Goal: Information Seeking & Learning: Learn about a topic

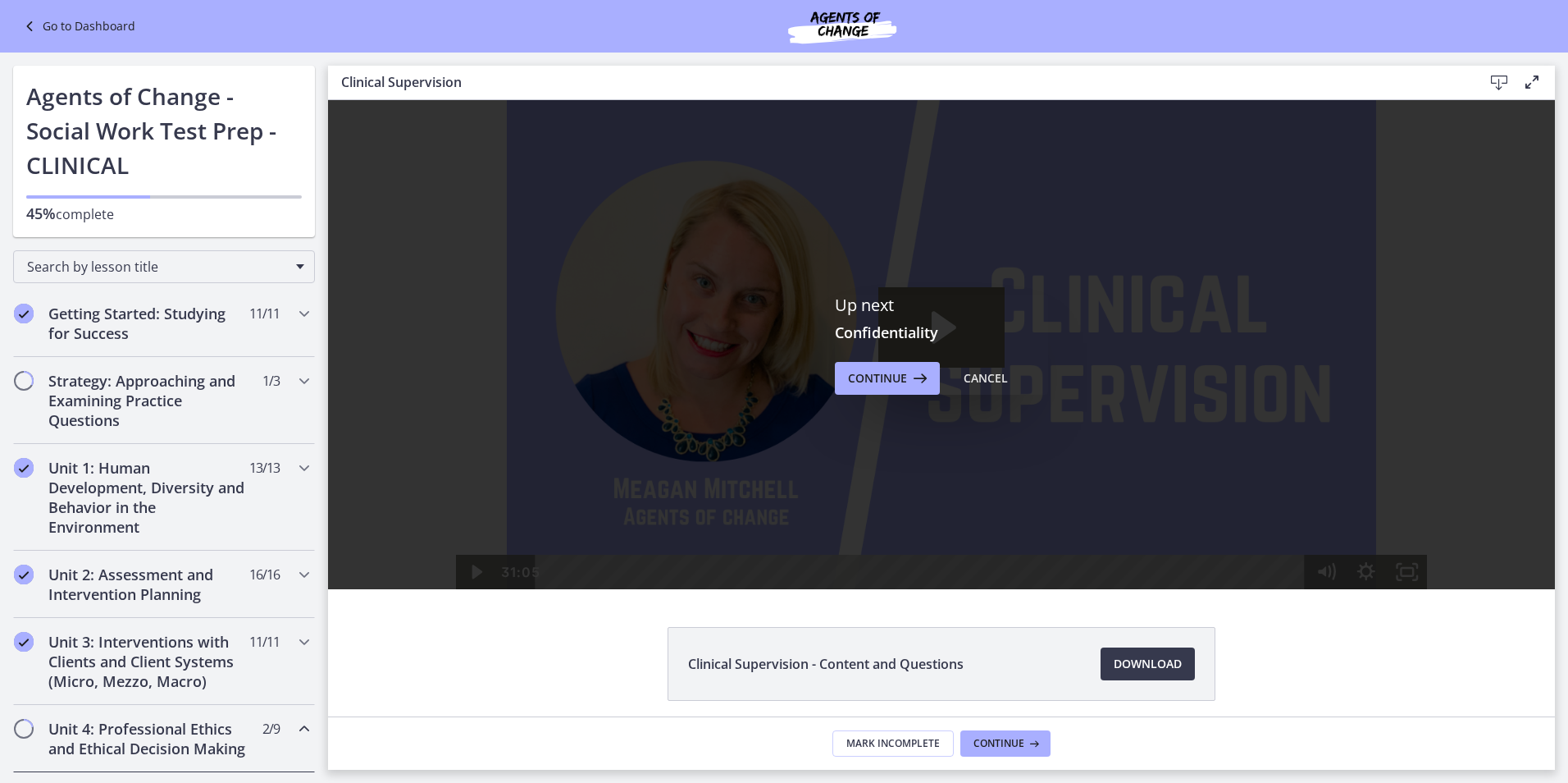
scroll to position [540, 0]
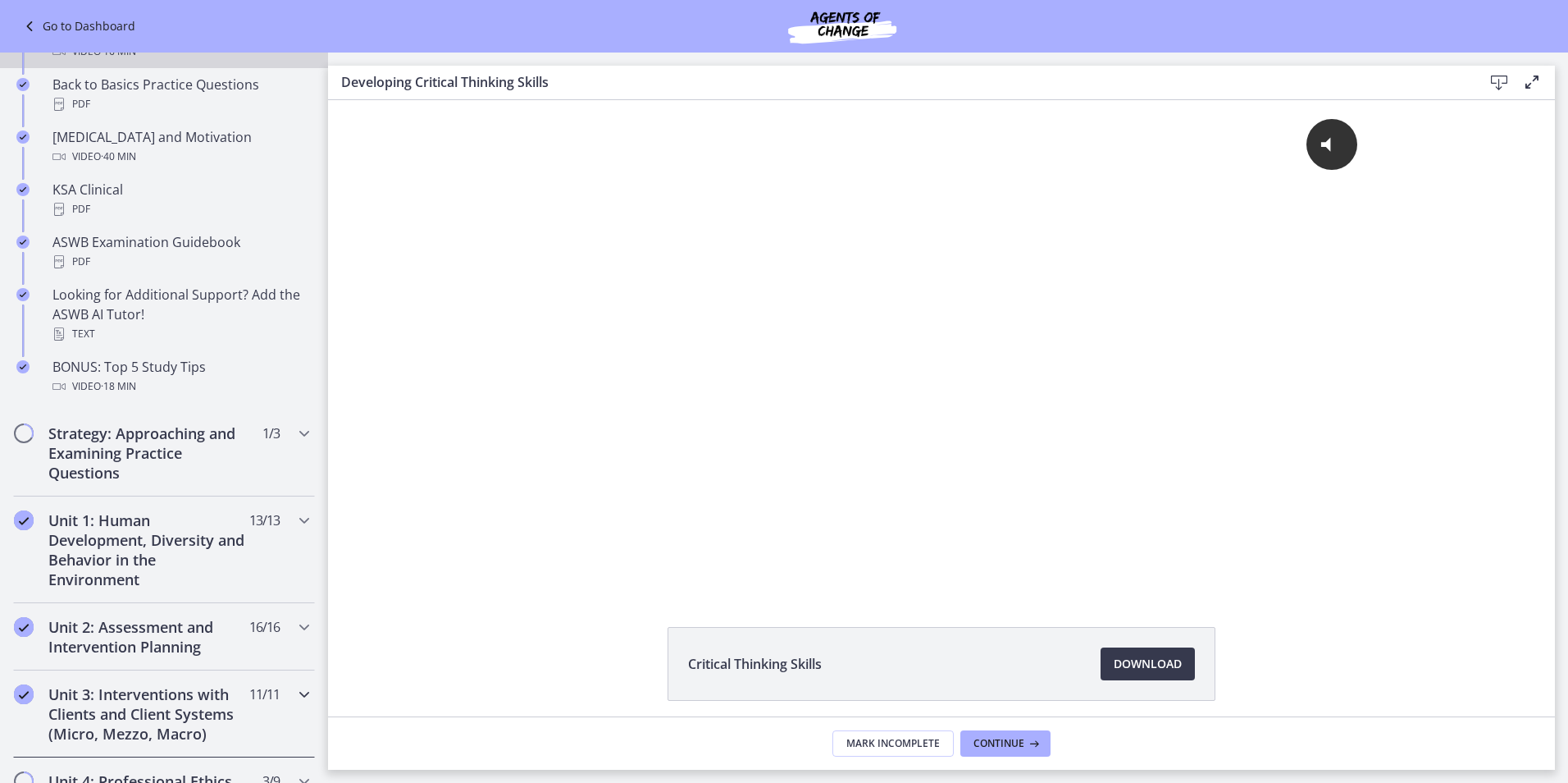
scroll to position [738, 0]
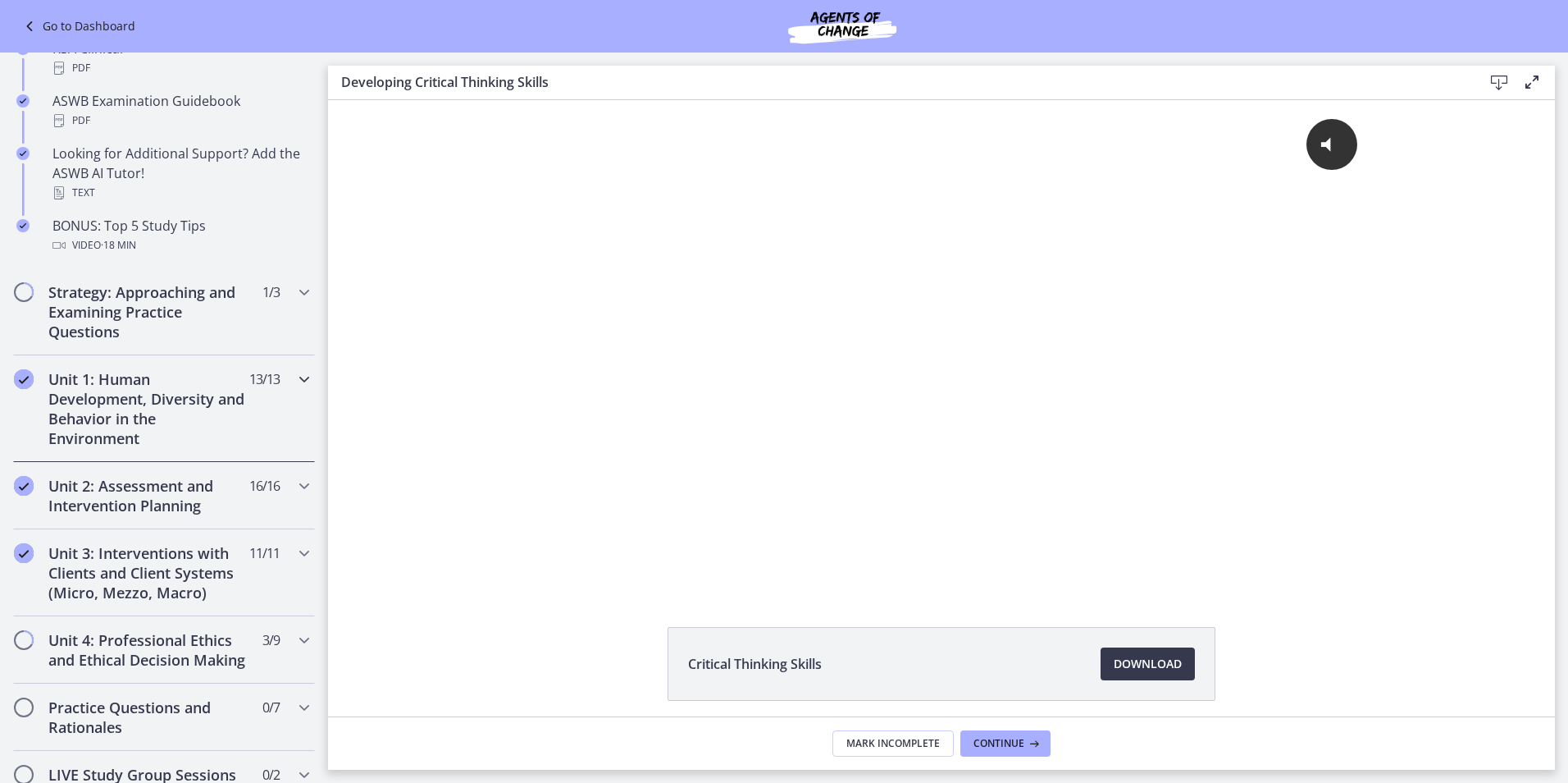
click at [228, 381] on h2 "Unit 1: Human Development, Diversity and Behavior in the Environment" at bounding box center [148, 409] width 200 height 79
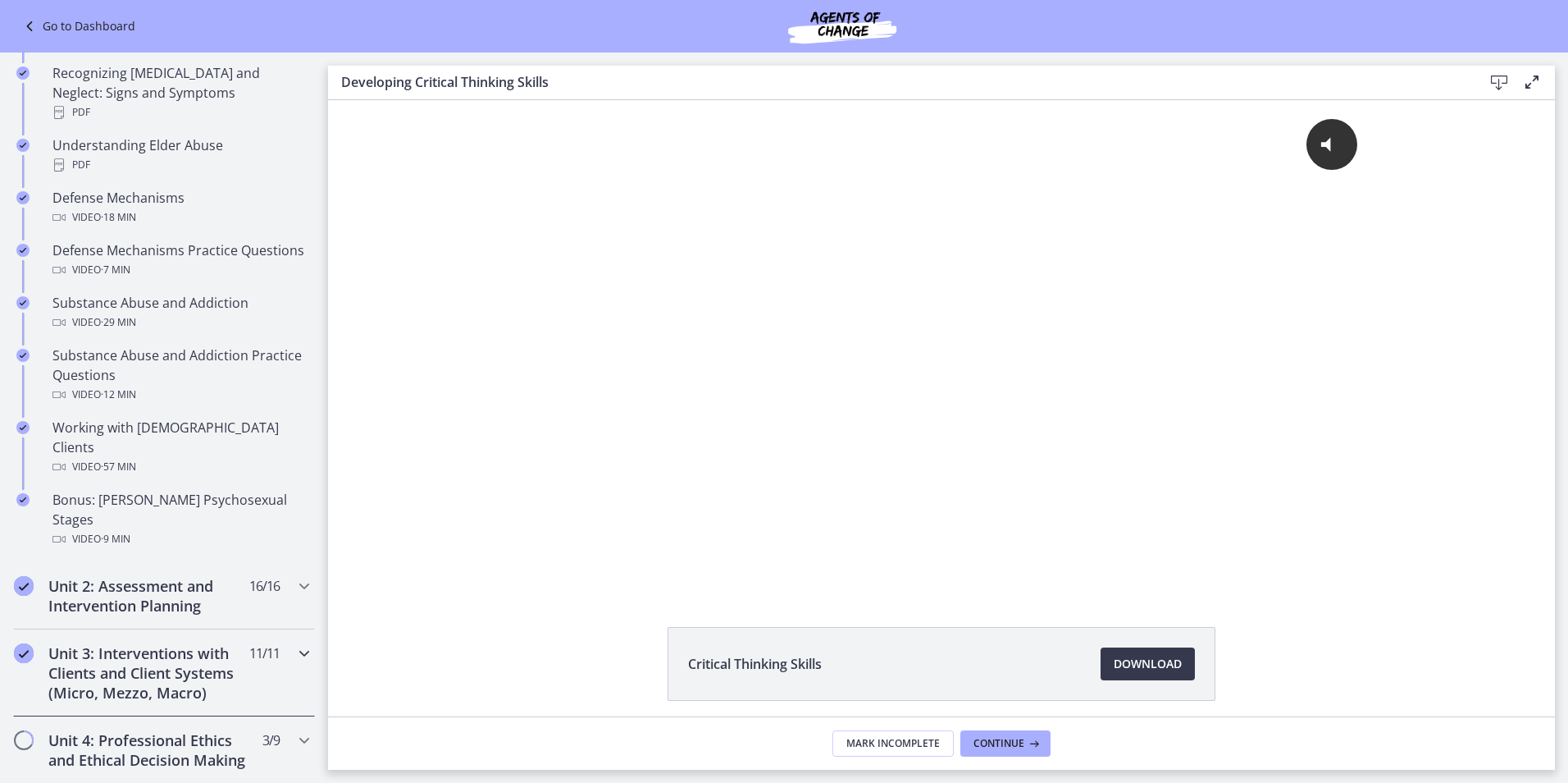
scroll to position [902, 0]
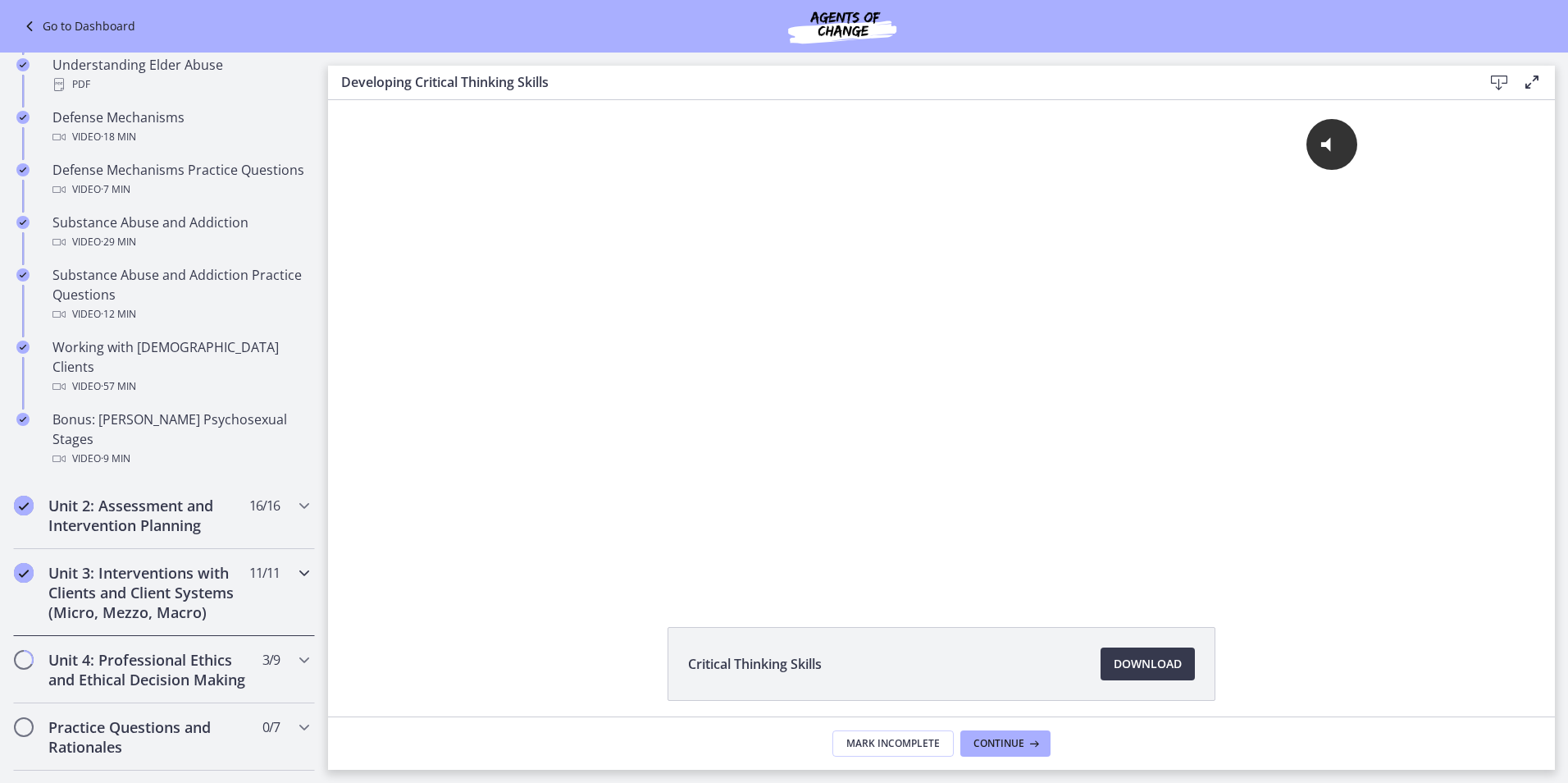
click at [212, 549] on div "Unit 3: Interventions with Clients and Client Systems (Micro, Mezzo, Macro) 11 …" at bounding box center [164, 592] width 302 height 87
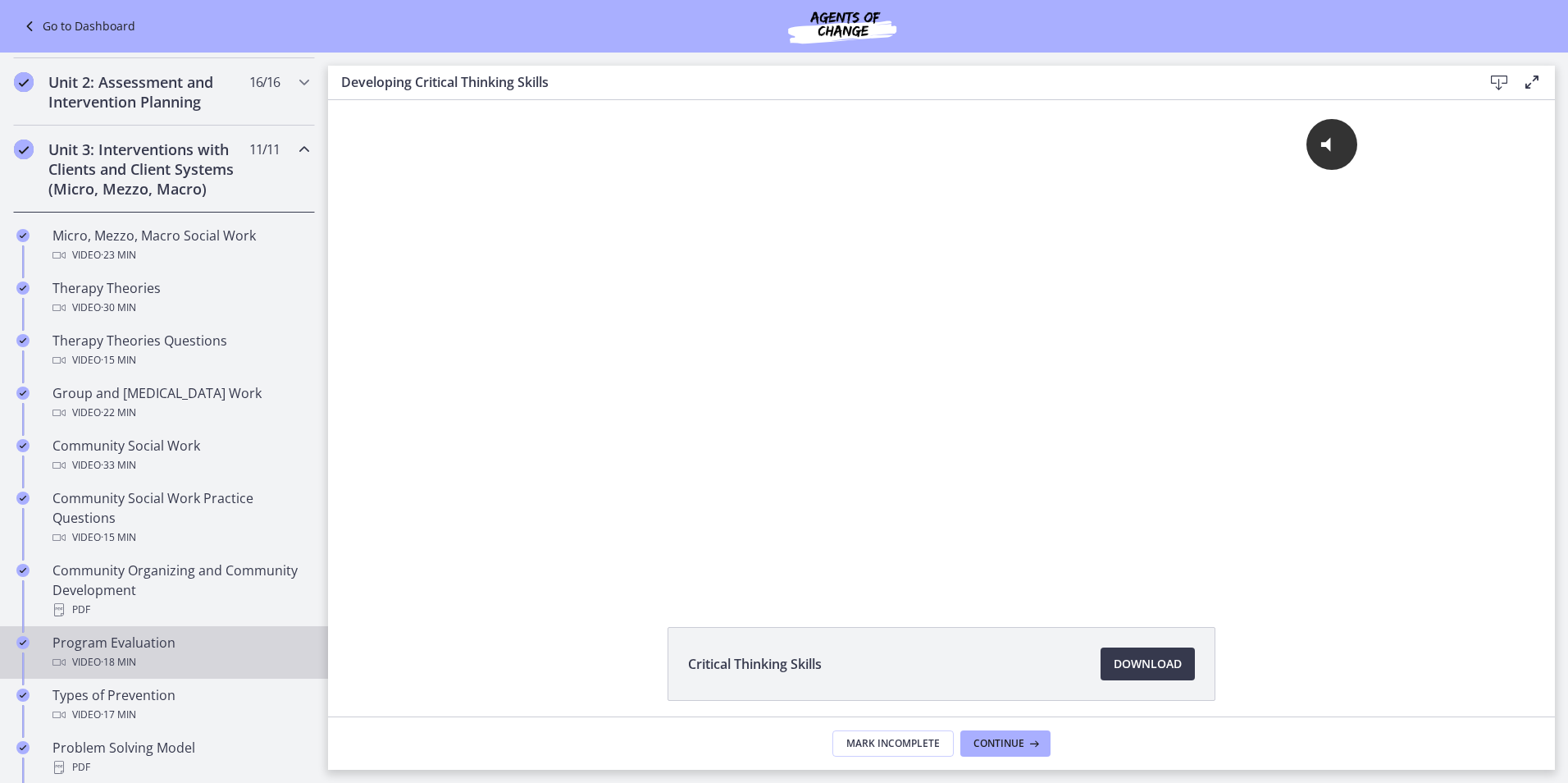
scroll to position [821, 0]
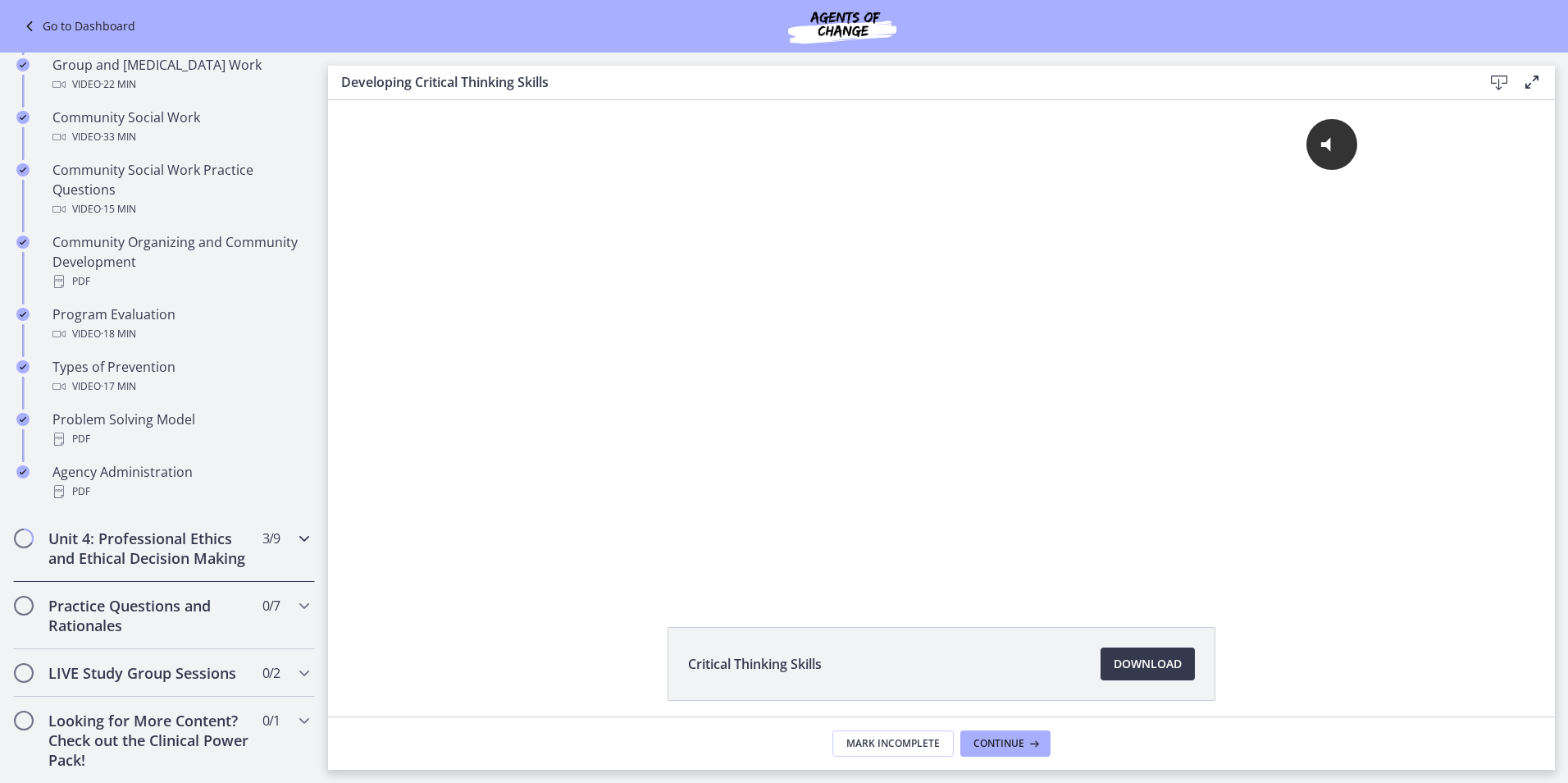
click at [262, 541] on span "3 / 9 Completed" at bounding box center [270, 538] width 17 height 20
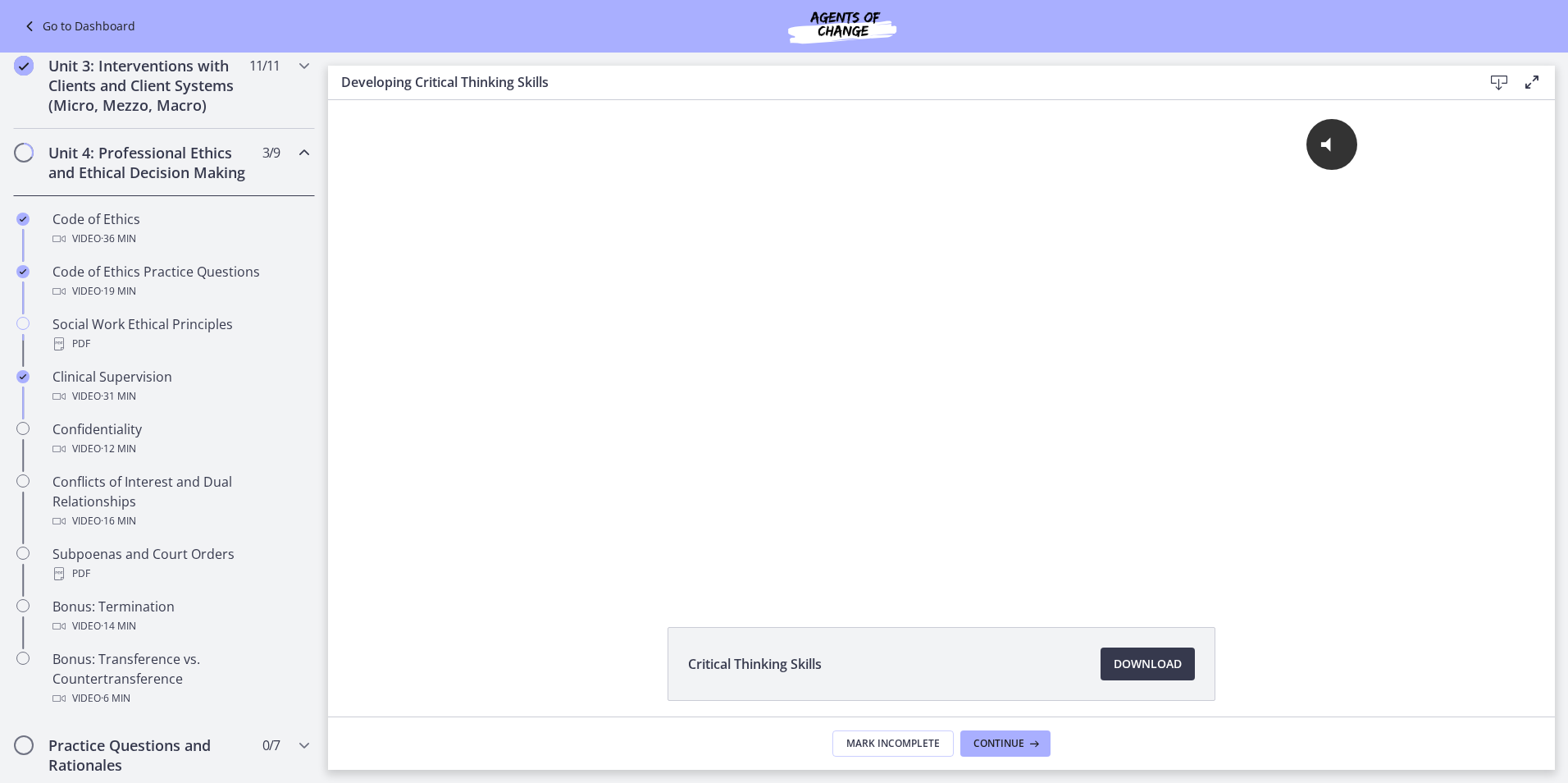
scroll to position [574, 0]
click at [1148, 658] on span "Download Opens in a new window" at bounding box center [1148, 664] width 68 height 20
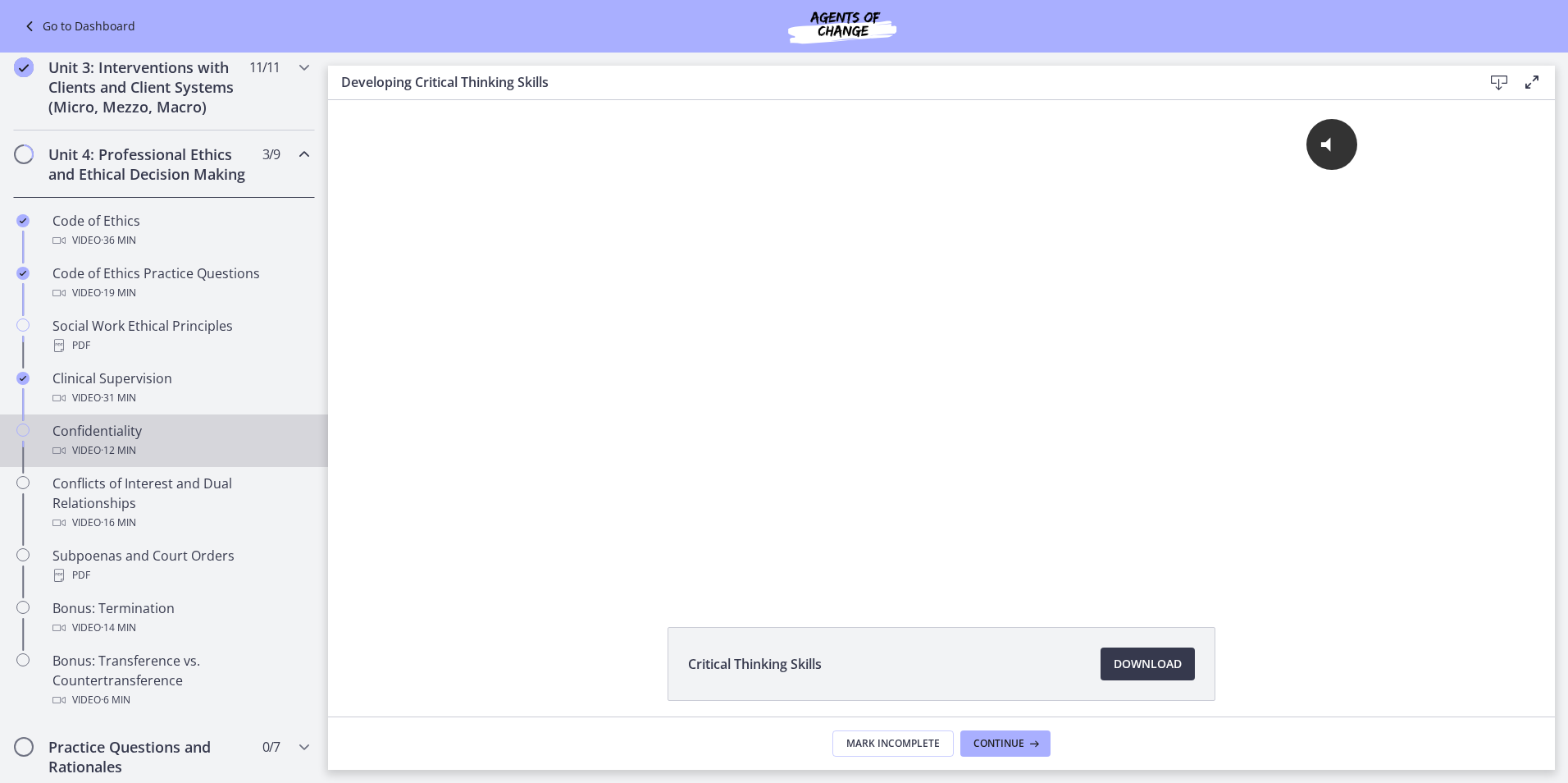
click at [51, 453] on link "Confidentiality Video · 12 min" at bounding box center [164, 441] width 328 height 53
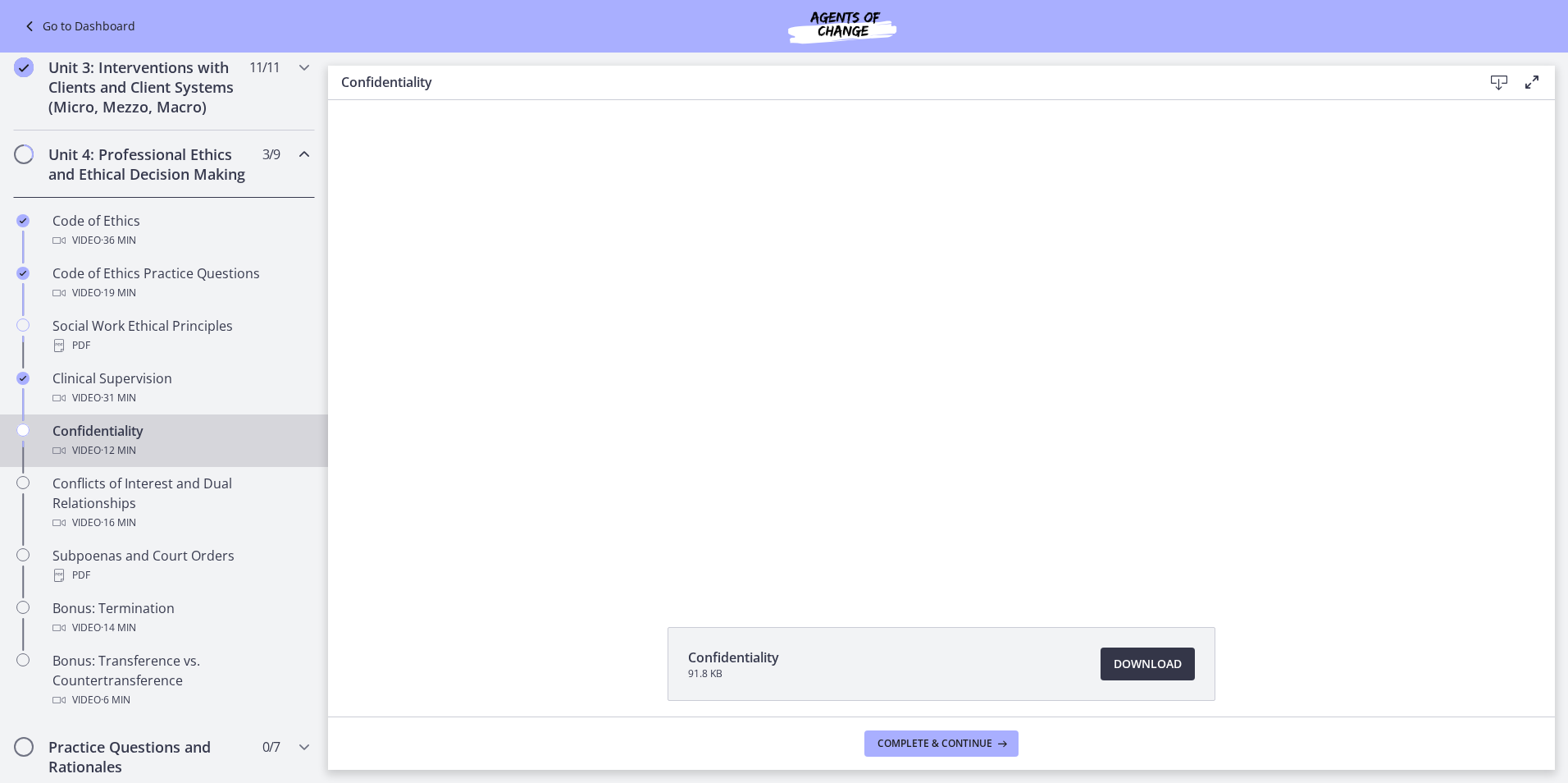
click at [1147, 658] on span "Download Opens in a new window" at bounding box center [1148, 664] width 68 height 20
